Goal: Complete application form

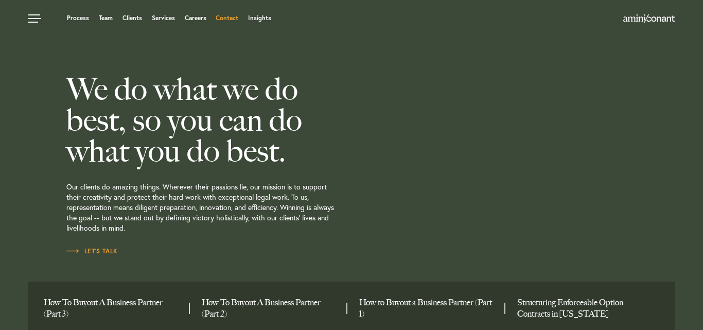
click at [224, 19] on link "Contact" at bounding box center [227, 18] width 23 height 6
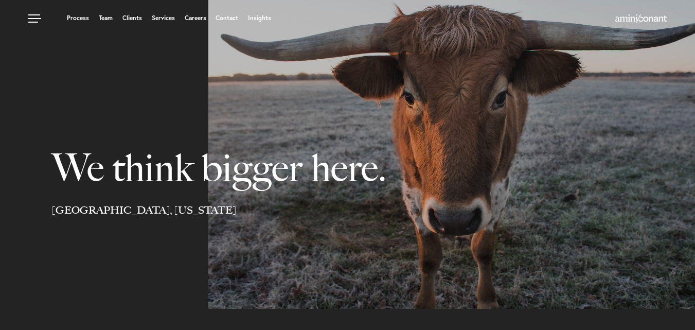
select select "Austin"
select select "Business and Civil Litigation"
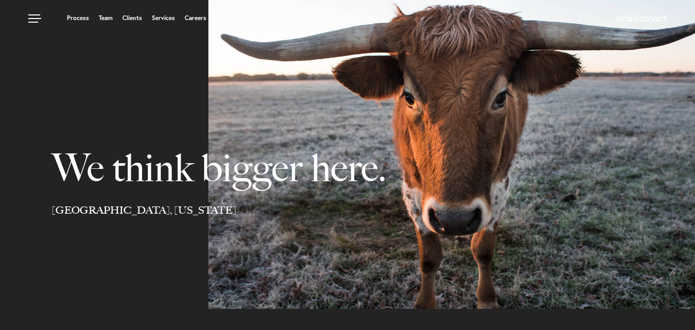
select select "Austin"
select select "Business and Civil Litigation"
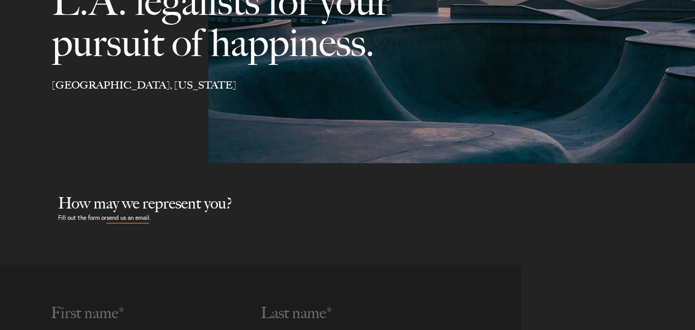
scroll to position [390, 0]
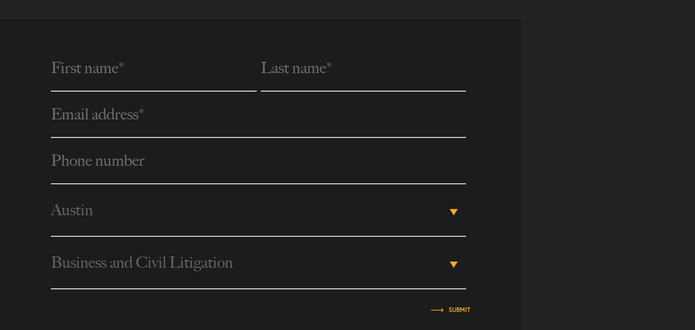
click at [112, 81] on input "text" at bounding box center [153, 68] width 205 height 46
type input "Gede"
type input "Surdama"
type input "igagede.office@gmail.com"
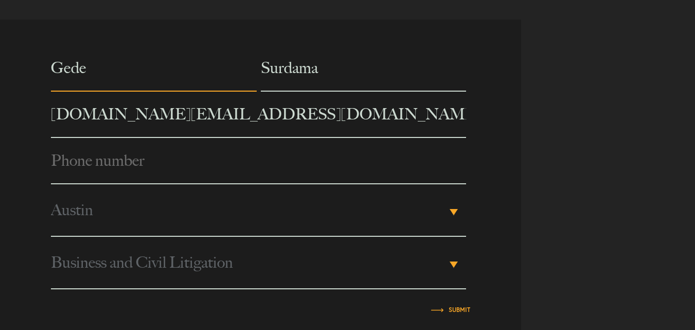
type input "089525650691"
type input "Wawan PT United"
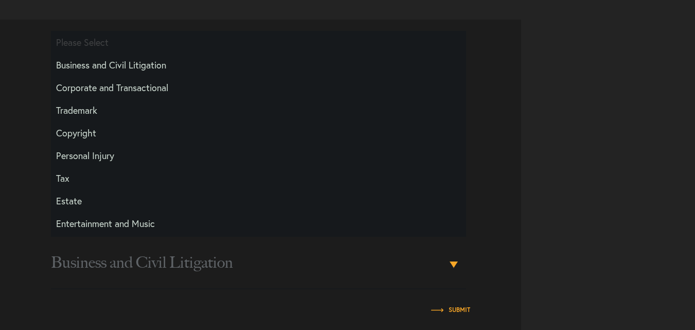
click at [129, 90] on li "Corporate and Transactional" at bounding box center [258, 87] width 415 height 23
select select "Transactional and Corporate"
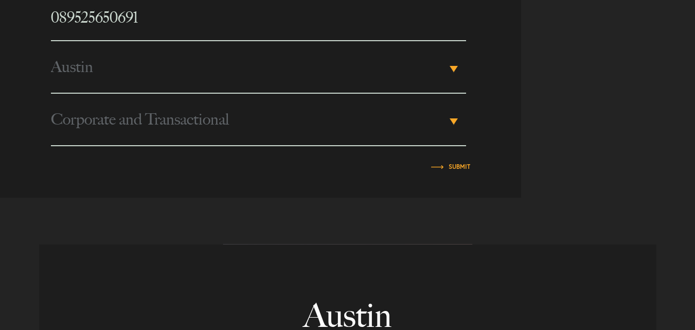
scroll to position [551, 0]
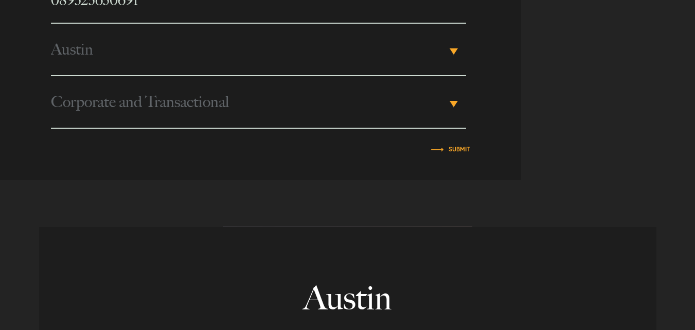
click at [291, 45] on span "Austin" at bounding box center [248, 49] width 395 height 51
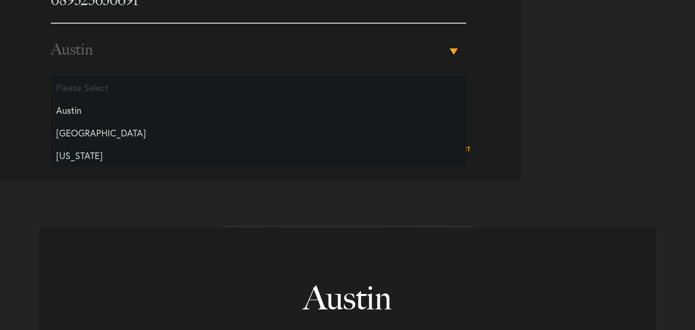
click at [291, 45] on span "Austin" at bounding box center [248, 49] width 395 height 51
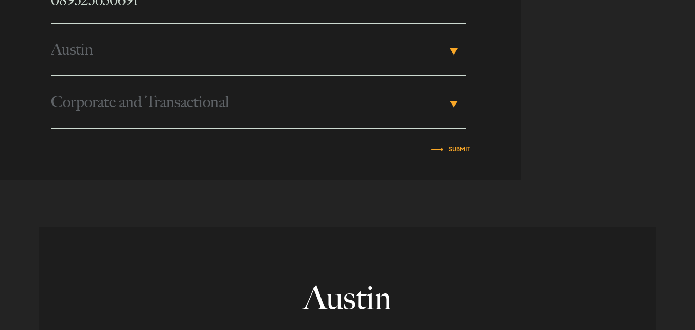
click at [210, 52] on span "Austin" at bounding box center [248, 49] width 395 height 51
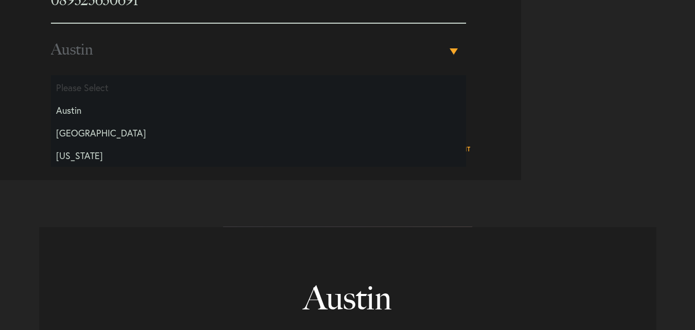
click at [210, 52] on span "Austin" at bounding box center [248, 49] width 395 height 51
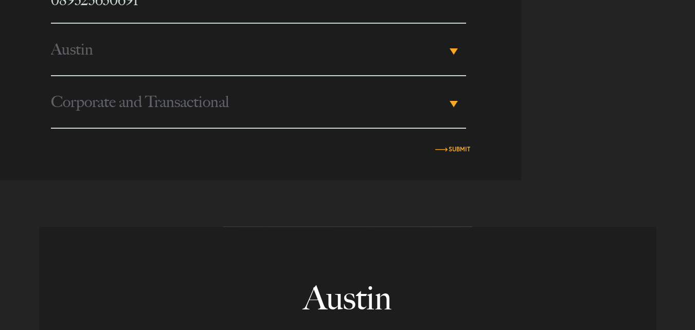
click at [456, 151] on input "Submit" at bounding box center [460, 149] width 22 height 6
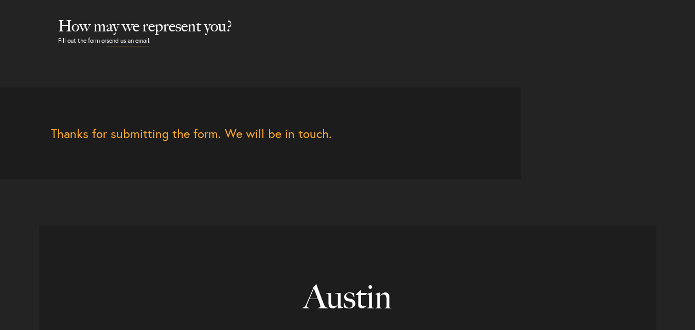
scroll to position [330, 0]
